Goal: Task Accomplishment & Management: Use online tool/utility

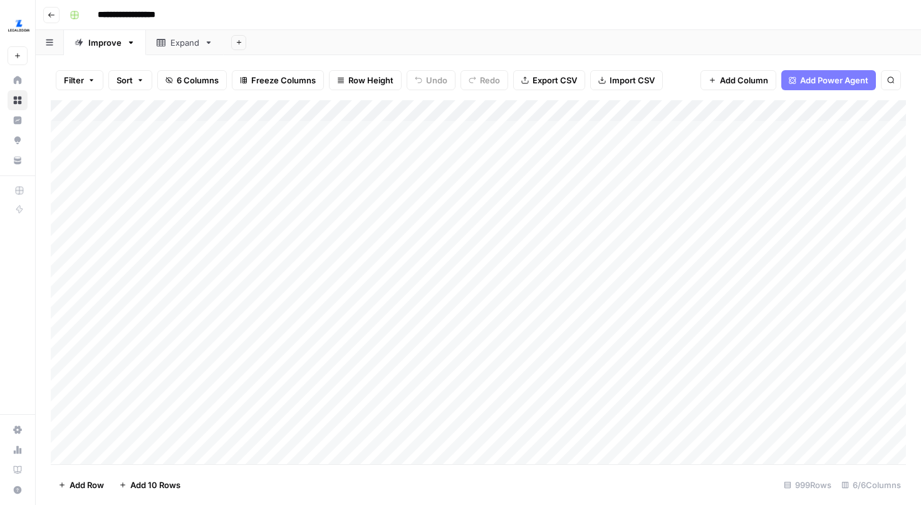
click at [494, 131] on div "Add Column" at bounding box center [478, 282] width 855 height 364
click at [513, 133] on div "Add Column" at bounding box center [478, 282] width 855 height 364
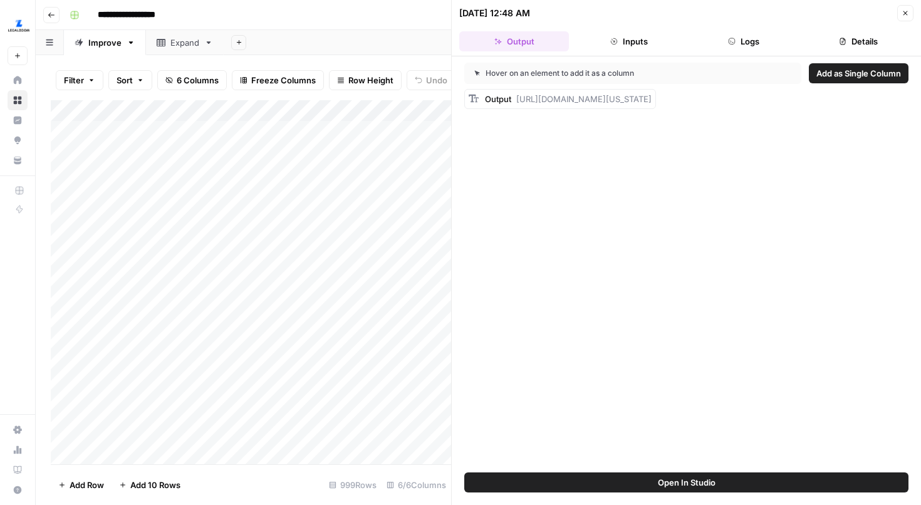
click at [905, 13] on icon "button" at bounding box center [905, 13] width 4 height 4
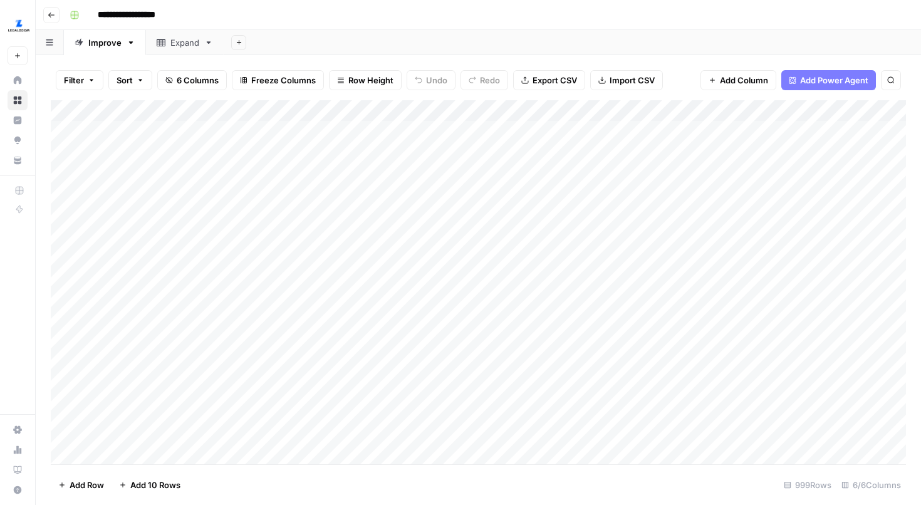
click at [400, 130] on div "Add Column" at bounding box center [478, 282] width 855 height 364
click at [379, 130] on div "Add Column" at bounding box center [478, 282] width 855 height 364
click at [542, 127] on div "Add Column" at bounding box center [478, 282] width 855 height 364
click at [509, 130] on div "Add Column" at bounding box center [478, 282] width 855 height 364
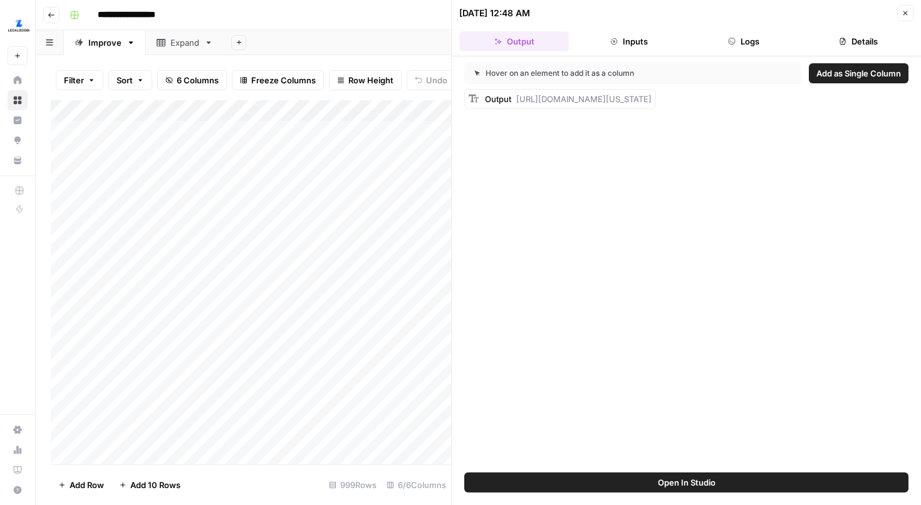
click at [907, 13] on icon "button" at bounding box center [905, 13] width 8 height 8
